Goal: Find specific page/section: Find specific page/section

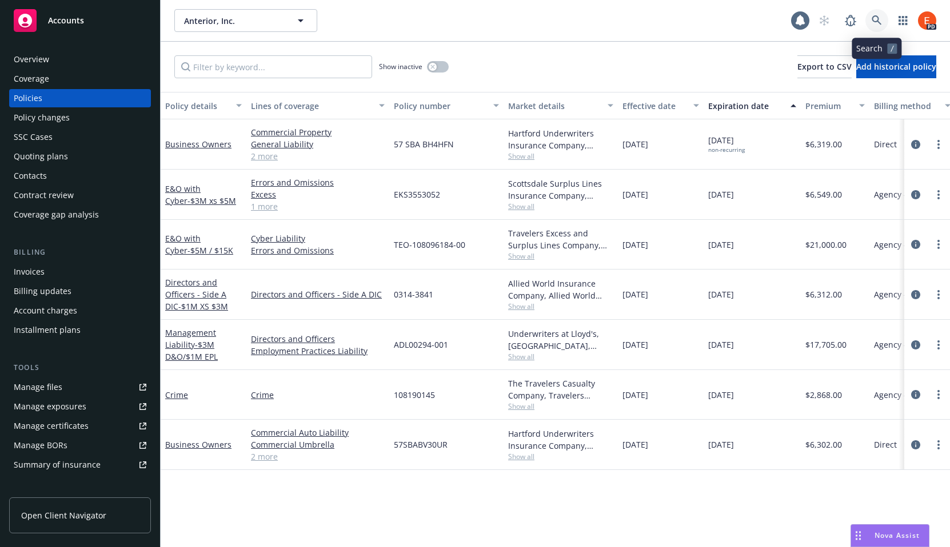
click at [872, 18] on icon at bounding box center [876, 20] width 10 height 10
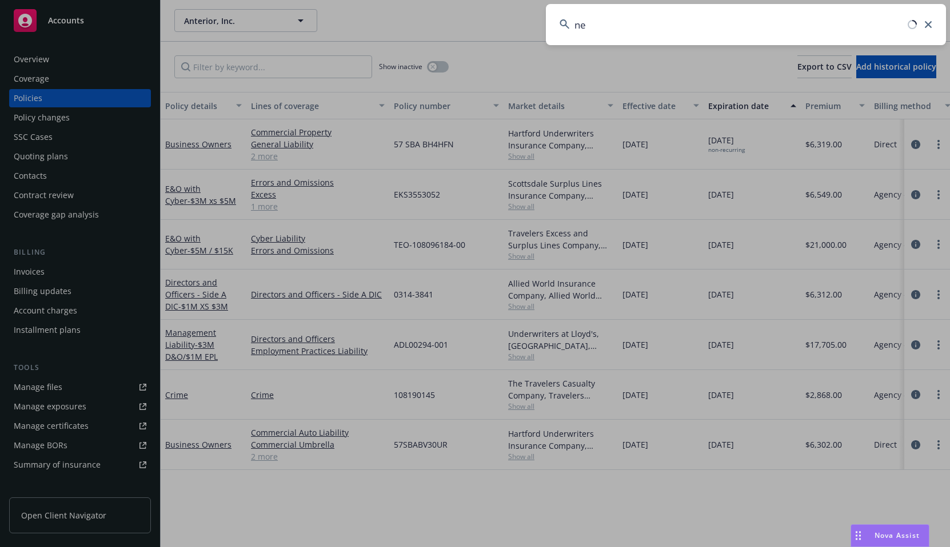
type input "n"
type input "hinge health"
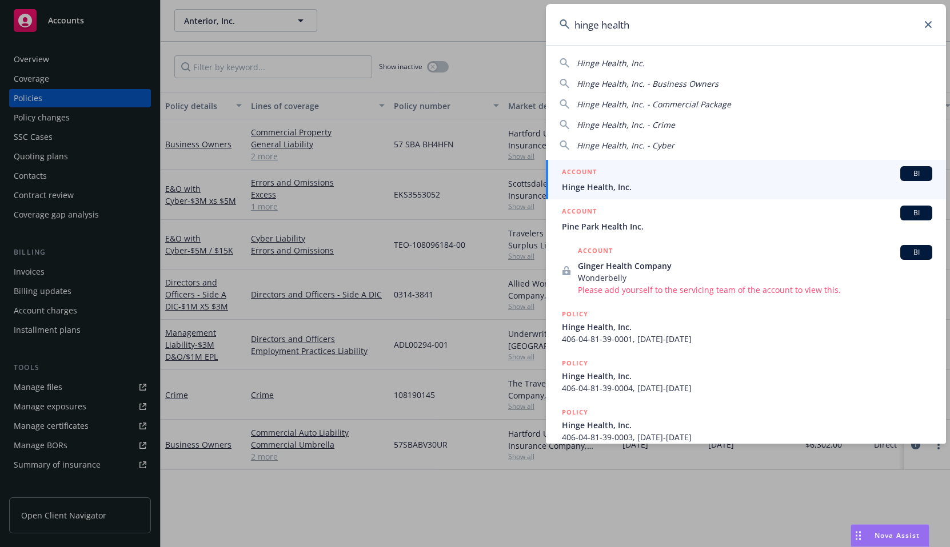
click at [624, 171] on div "ACCOUNT BI" at bounding box center [747, 173] width 370 height 15
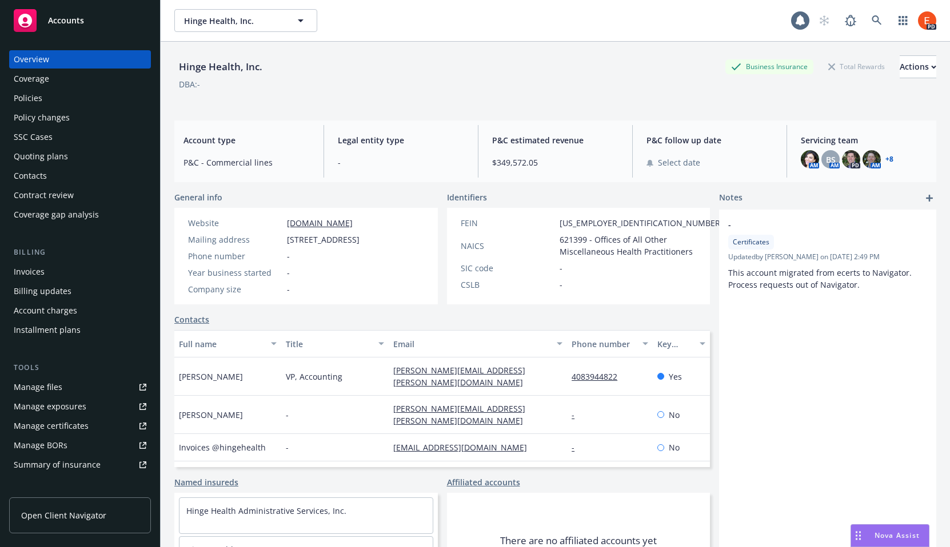
click at [22, 103] on div "Policies" at bounding box center [28, 98] width 29 height 18
